Goal: Task Accomplishment & Management: Use online tool/utility

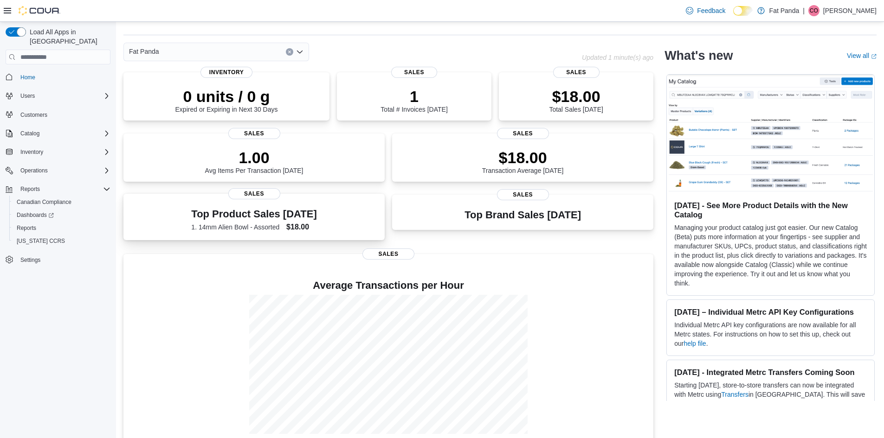
scroll to position [37, 0]
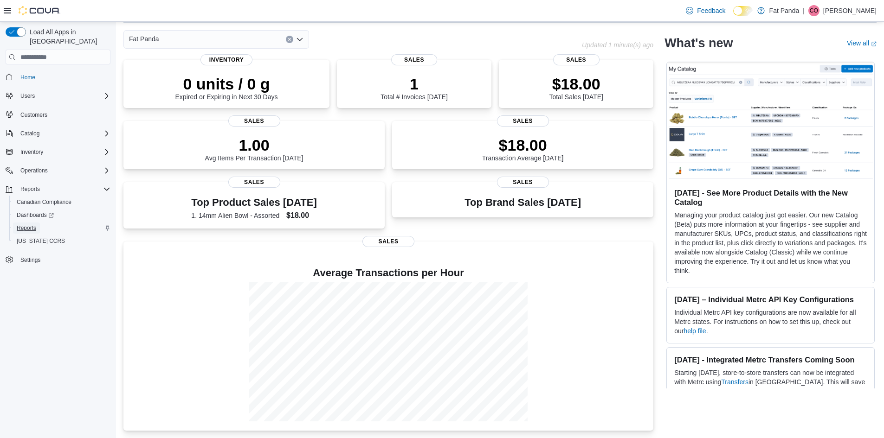
click at [19, 225] on span "Reports" at bounding box center [26, 228] width 19 height 7
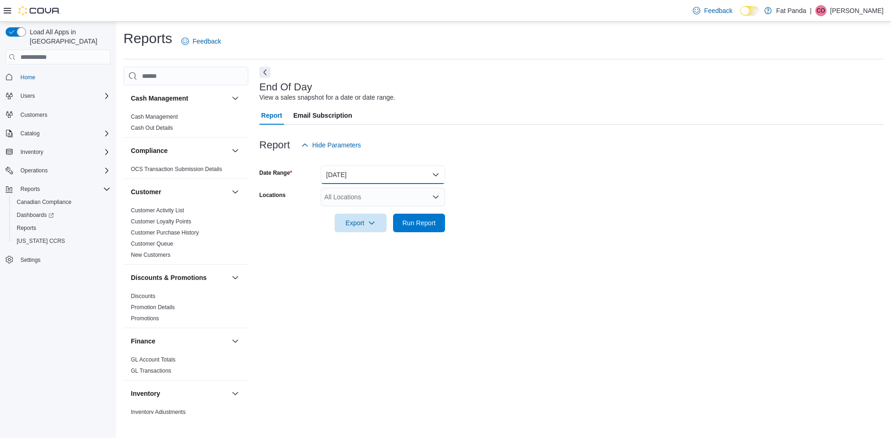
click at [384, 170] on button "[DATE]" at bounding box center [383, 175] width 124 height 19
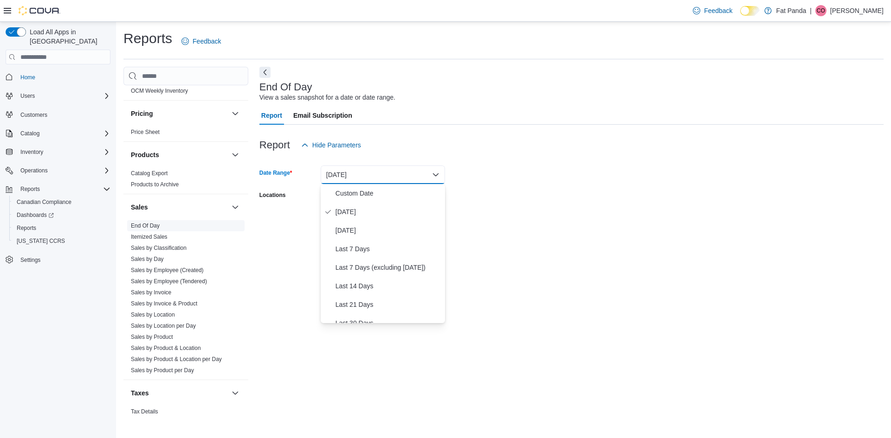
scroll to position [566, 0]
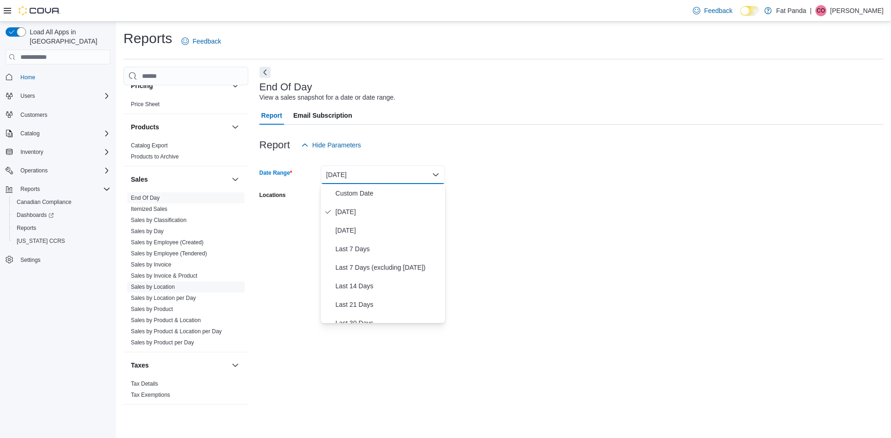
click at [170, 289] on link "Sales by Location" at bounding box center [153, 287] width 44 height 6
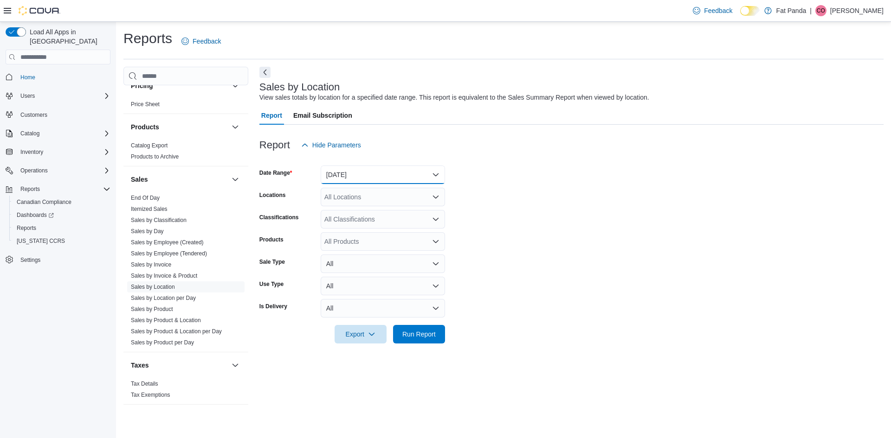
click at [373, 174] on button "[DATE]" at bounding box center [383, 175] width 124 height 19
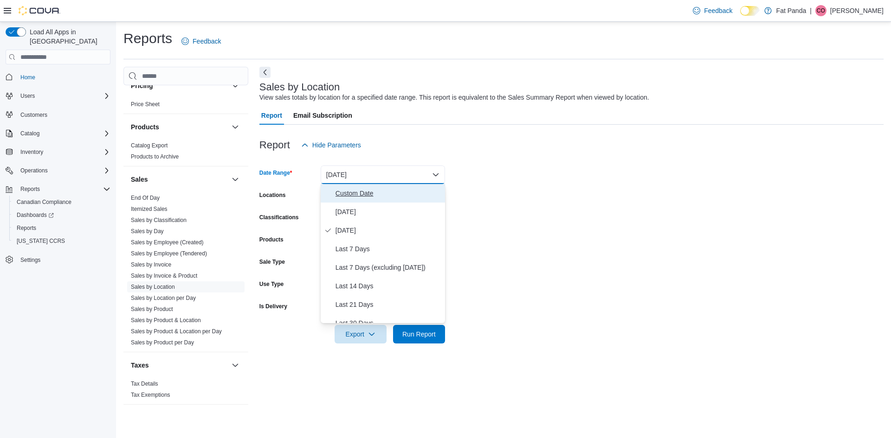
click at [369, 194] on span "Custom Date" at bounding box center [388, 193] width 106 height 11
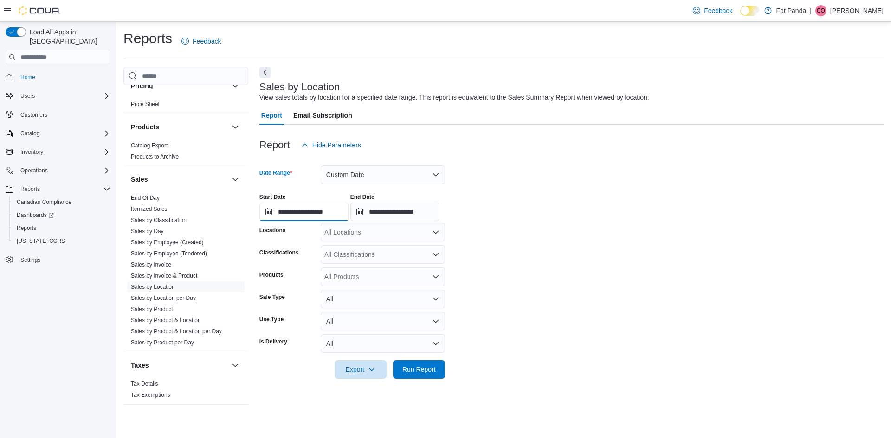
click at [297, 217] on input "**********" at bounding box center [303, 212] width 89 height 19
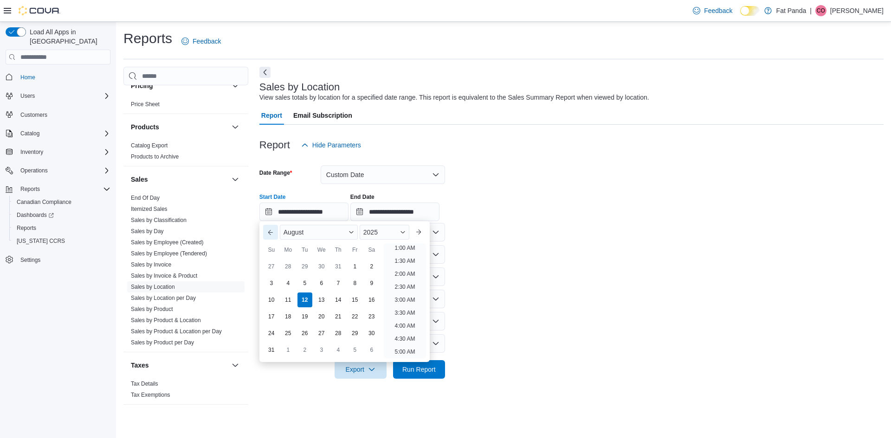
click at [272, 233] on button "Previous Month" at bounding box center [270, 232] width 15 height 15
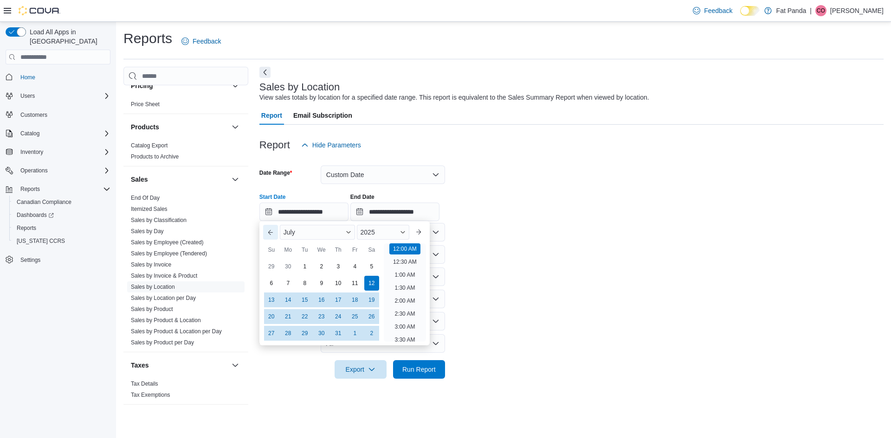
click at [272, 233] on button "Previous Month" at bounding box center [270, 232] width 15 height 15
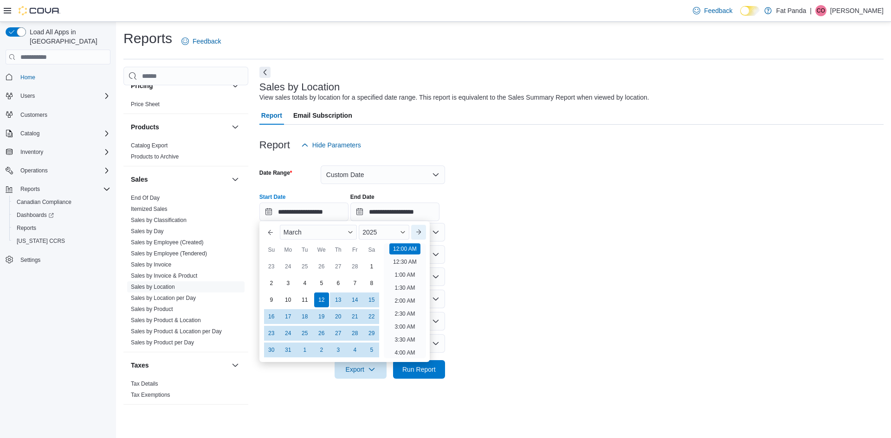
click at [422, 234] on button "Next month" at bounding box center [418, 232] width 15 height 15
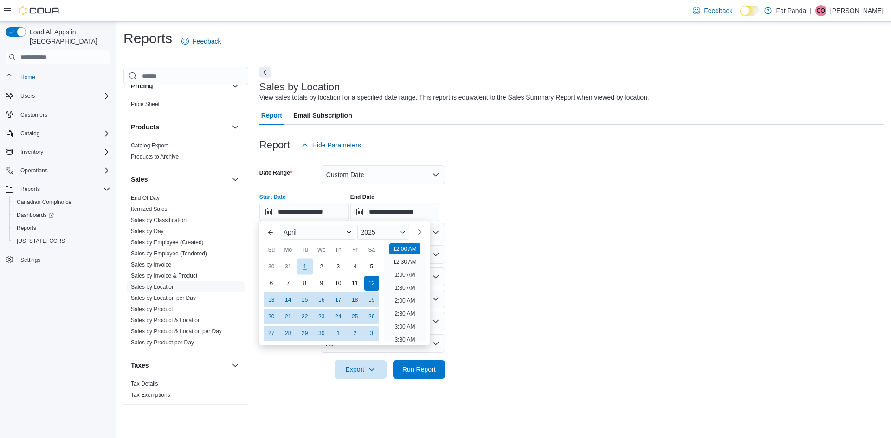
click at [308, 267] on div "1" at bounding box center [304, 267] width 16 height 16
click at [322, 335] on div "30" at bounding box center [321, 334] width 16 height 16
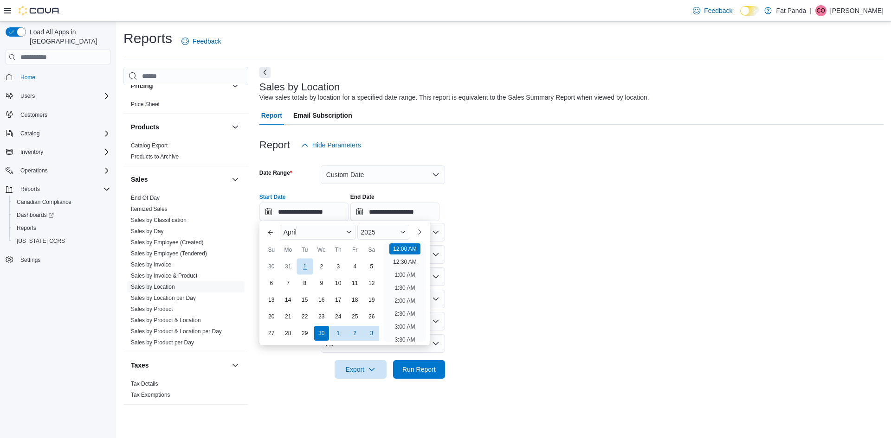
click at [306, 265] on div "1" at bounding box center [304, 267] width 16 height 16
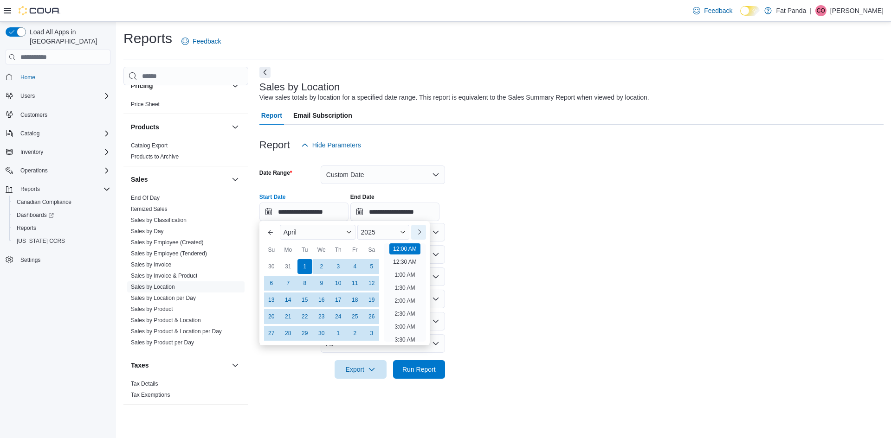
click at [420, 233] on button "Next month" at bounding box center [418, 232] width 15 height 15
click at [323, 267] on div "30" at bounding box center [321, 267] width 16 height 16
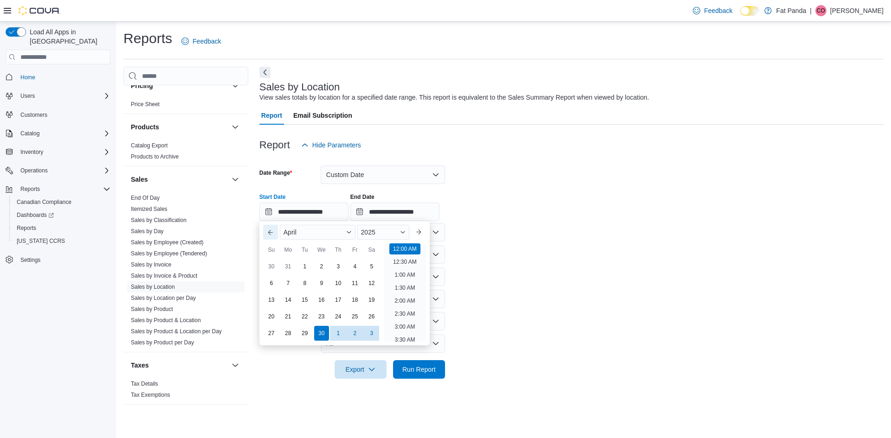
click at [272, 233] on button "Previous Month" at bounding box center [270, 232] width 15 height 15
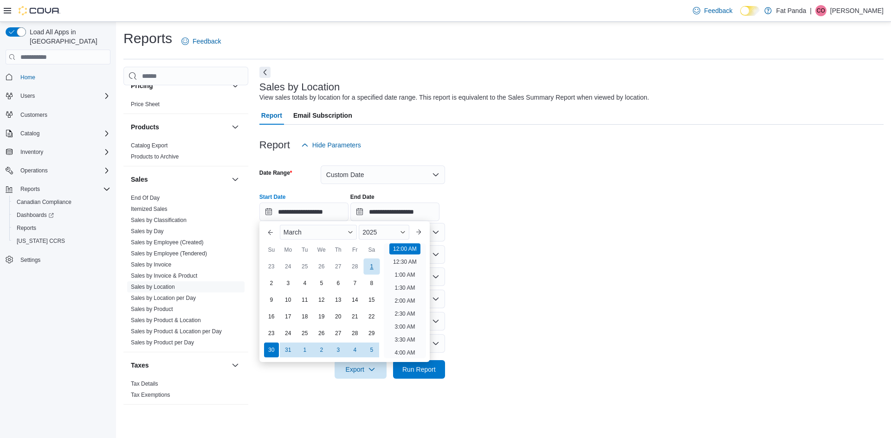
click at [368, 268] on div "1" at bounding box center [371, 267] width 16 height 16
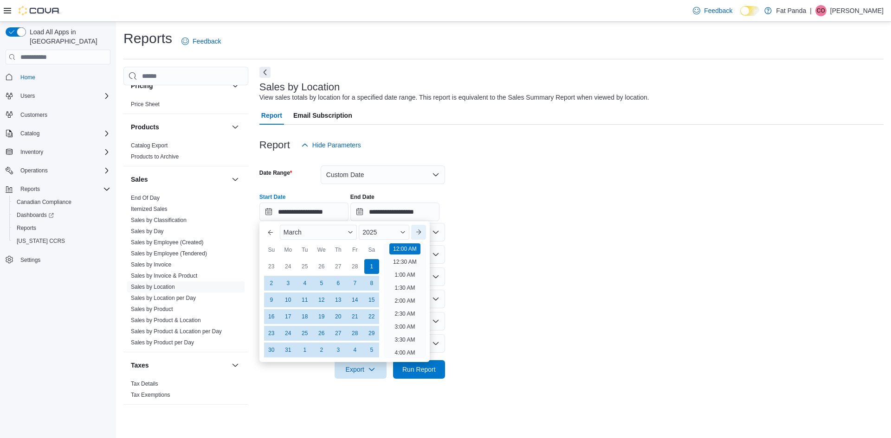
click at [417, 232] on button "Next month" at bounding box center [418, 232] width 15 height 15
type input "**********"
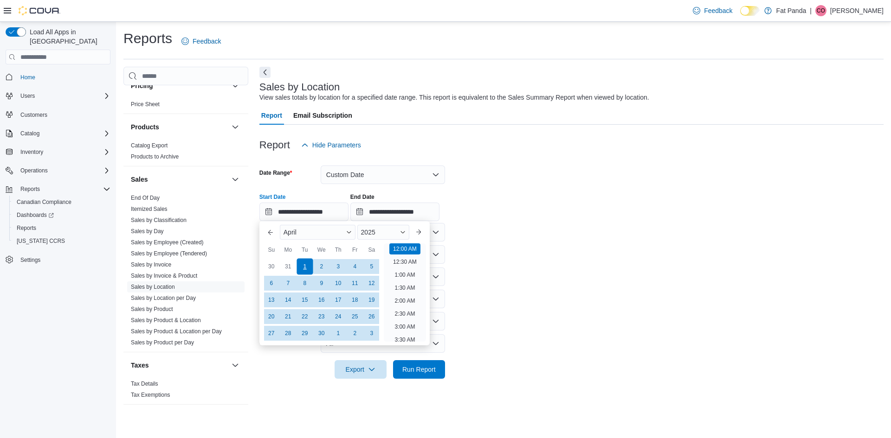
click at [308, 265] on div "1" at bounding box center [304, 267] width 16 height 16
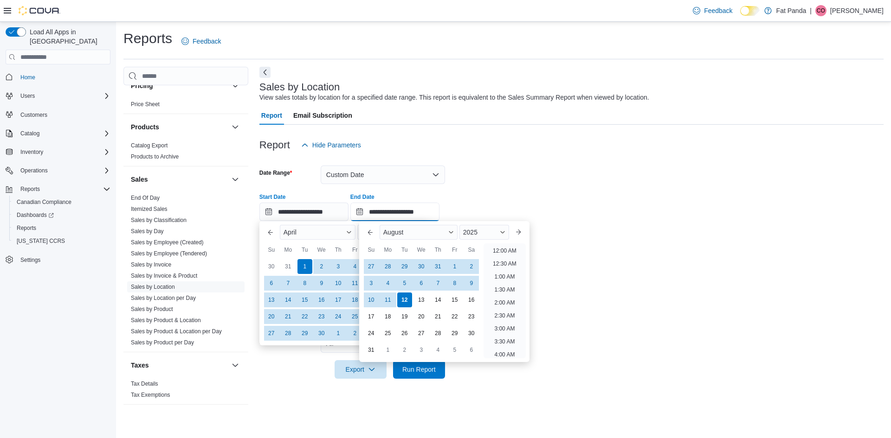
click at [402, 207] on input "**********" at bounding box center [394, 212] width 89 height 19
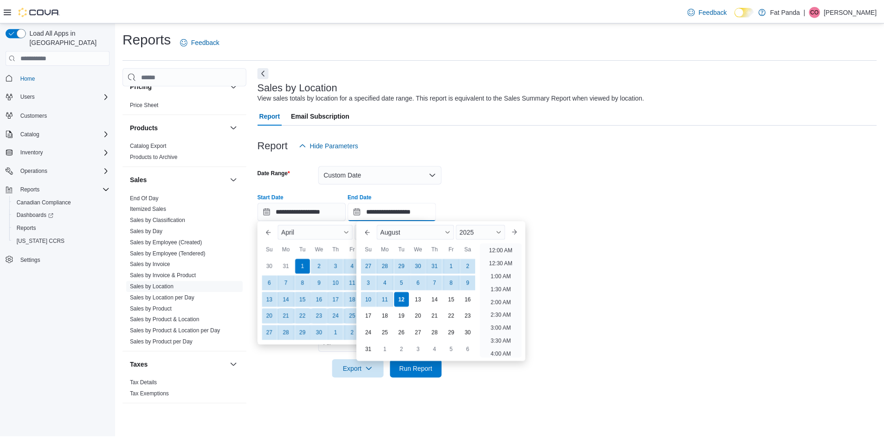
scroll to position [510, 0]
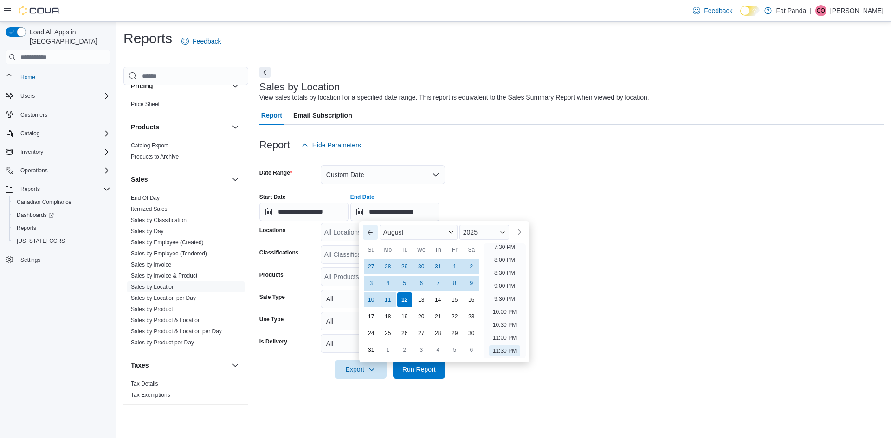
click at [373, 229] on button "Previous Month" at bounding box center [370, 232] width 15 height 15
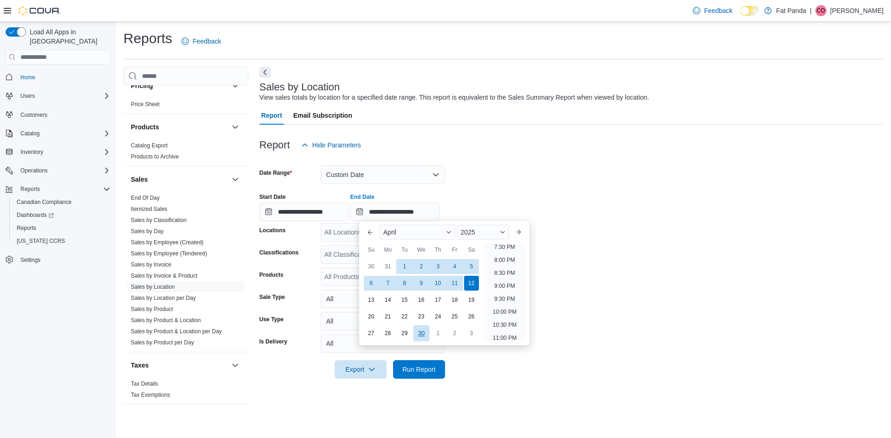
click at [417, 334] on div "30" at bounding box center [421, 334] width 16 height 16
type input "**********"
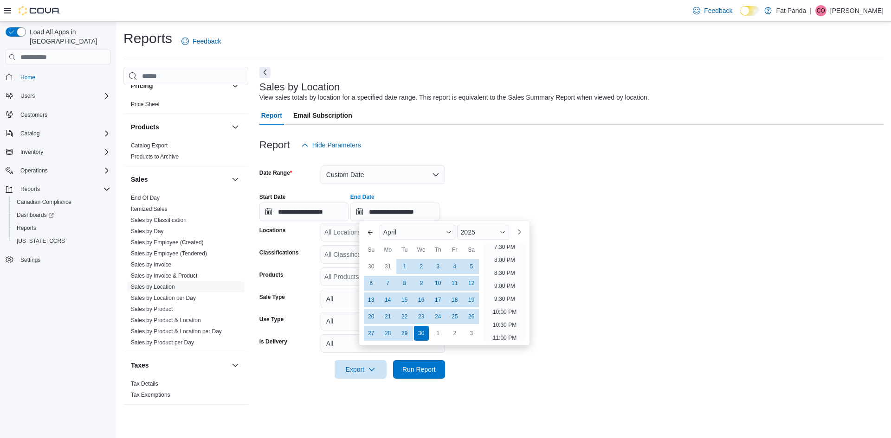
click at [492, 194] on div "**********" at bounding box center [571, 203] width 624 height 35
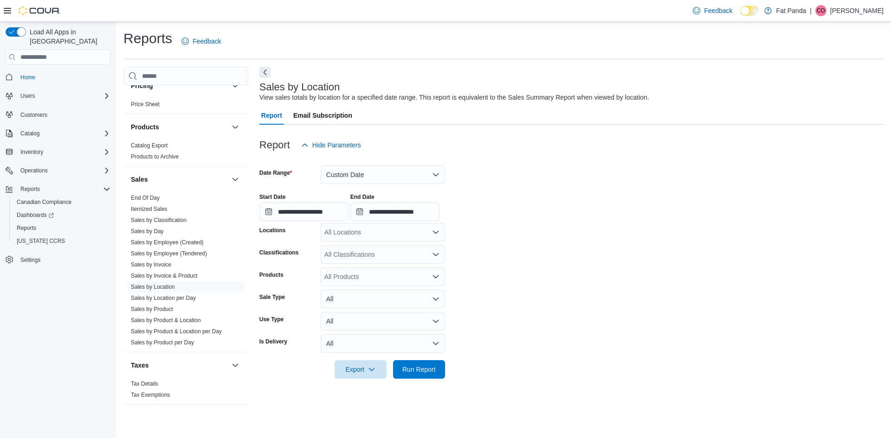
click at [397, 233] on div "All Locations" at bounding box center [383, 232] width 124 height 19
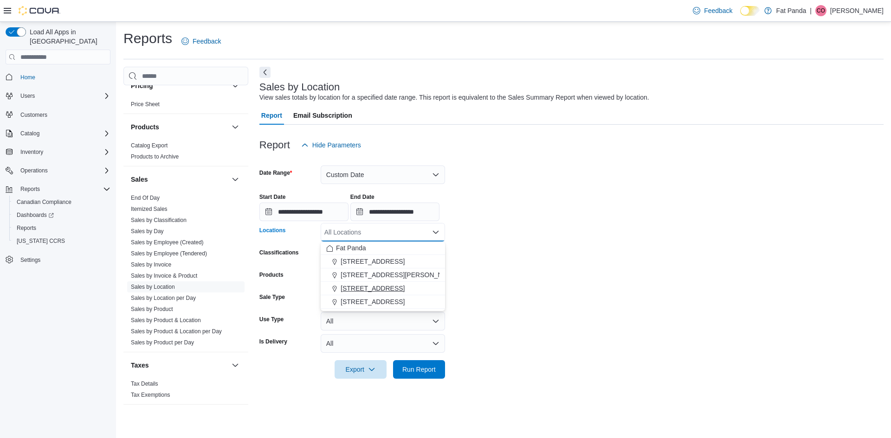
click at [378, 285] on span "[STREET_ADDRESS]" at bounding box center [373, 288] width 64 height 9
click at [527, 258] on form "**********" at bounding box center [571, 267] width 624 height 225
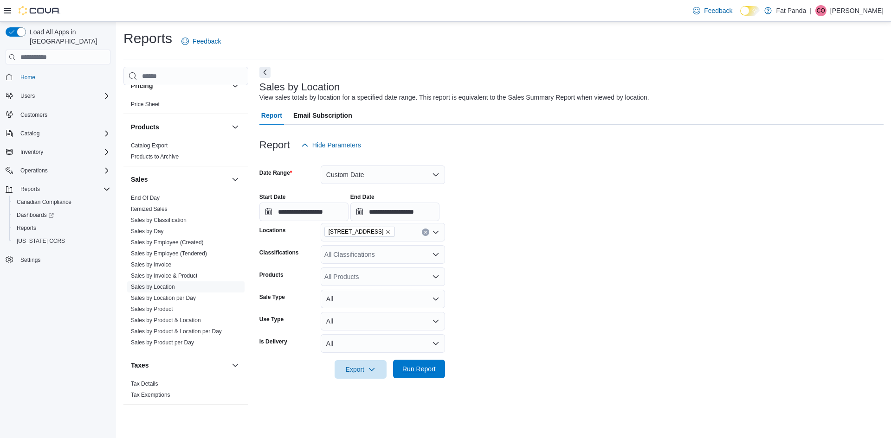
click at [421, 367] on span "Run Report" at bounding box center [418, 369] width 33 height 9
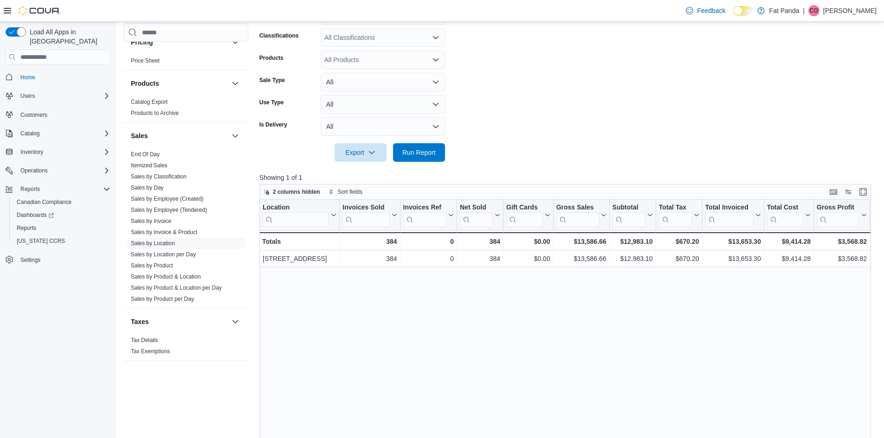
scroll to position [232, 0]
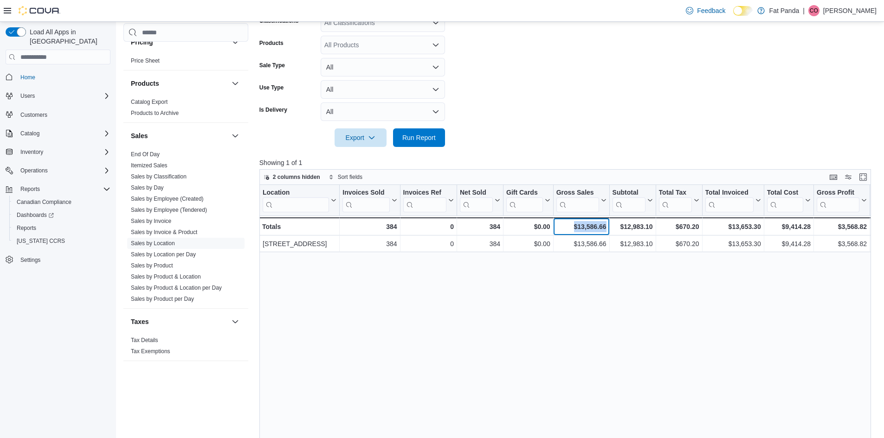
drag, startPoint x: 575, startPoint y: 225, endPoint x: 608, endPoint y: 233, distance: 33.9
click at [608, 233] on div "$13,586.66 - Gross Sales, column 6, row 2" at bounding box center [581, 227] width 56 height 18
